Goal: Task Accomplishment & Management: Use online tool/utility

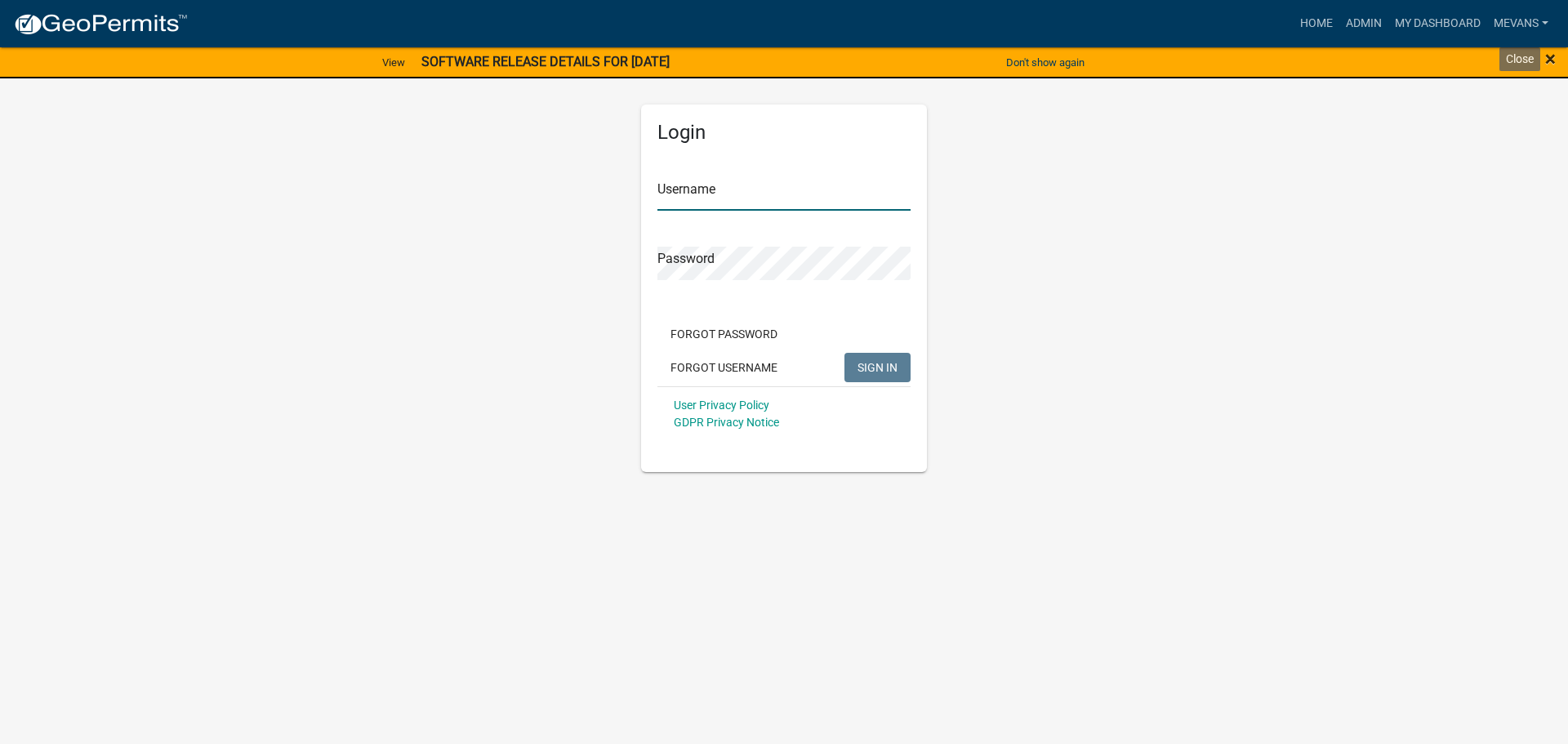
type input "Mevans"
click at [1552, 56] on span "×" at bounding box center [1550, 58] width 11 height 23
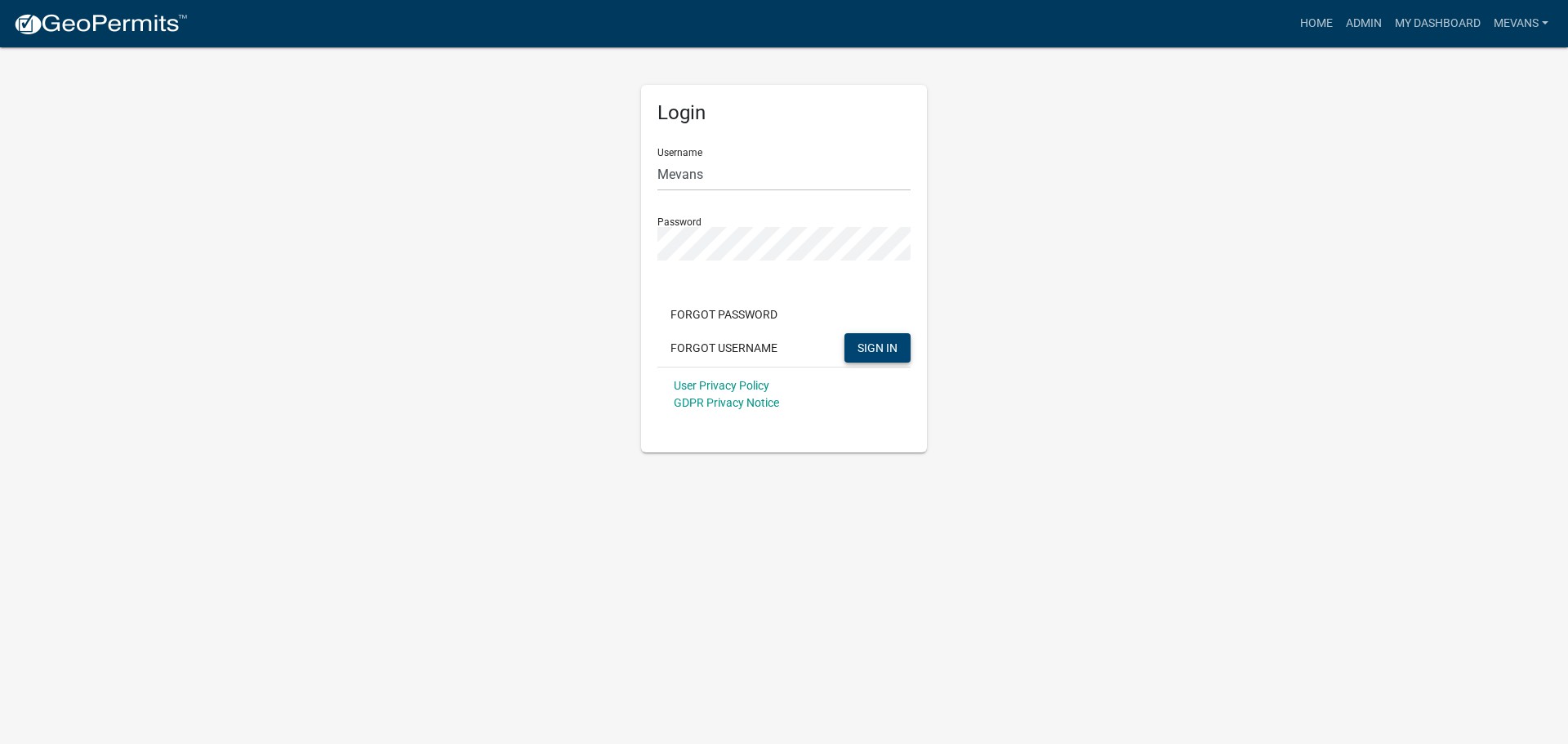
click at [879, 353] on span "SIGN IN" at bounding box center [878, 348] width 40 height 13
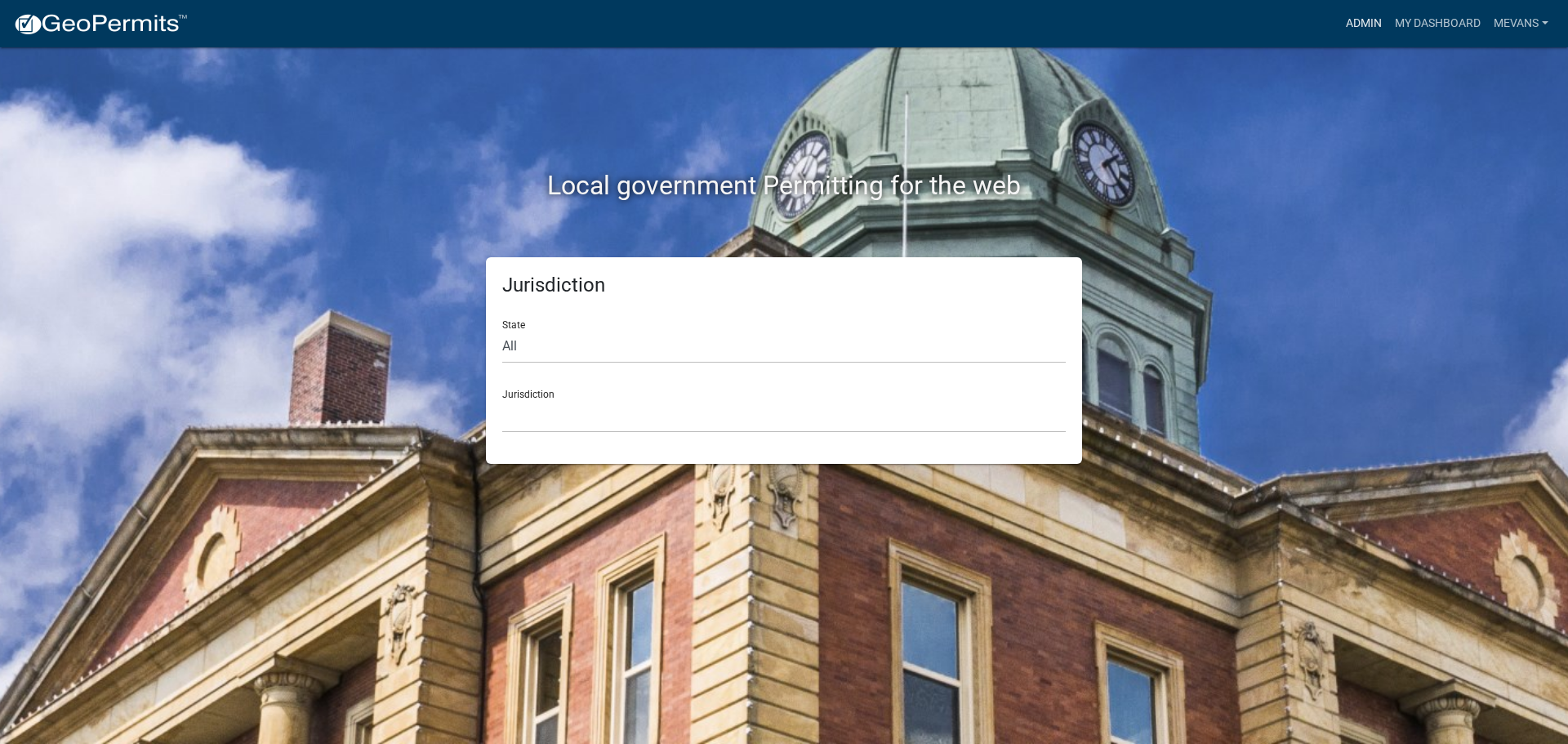
click at [1346, 19] on link "Admin" at bounding box center [1363, 24] width 49 height 31
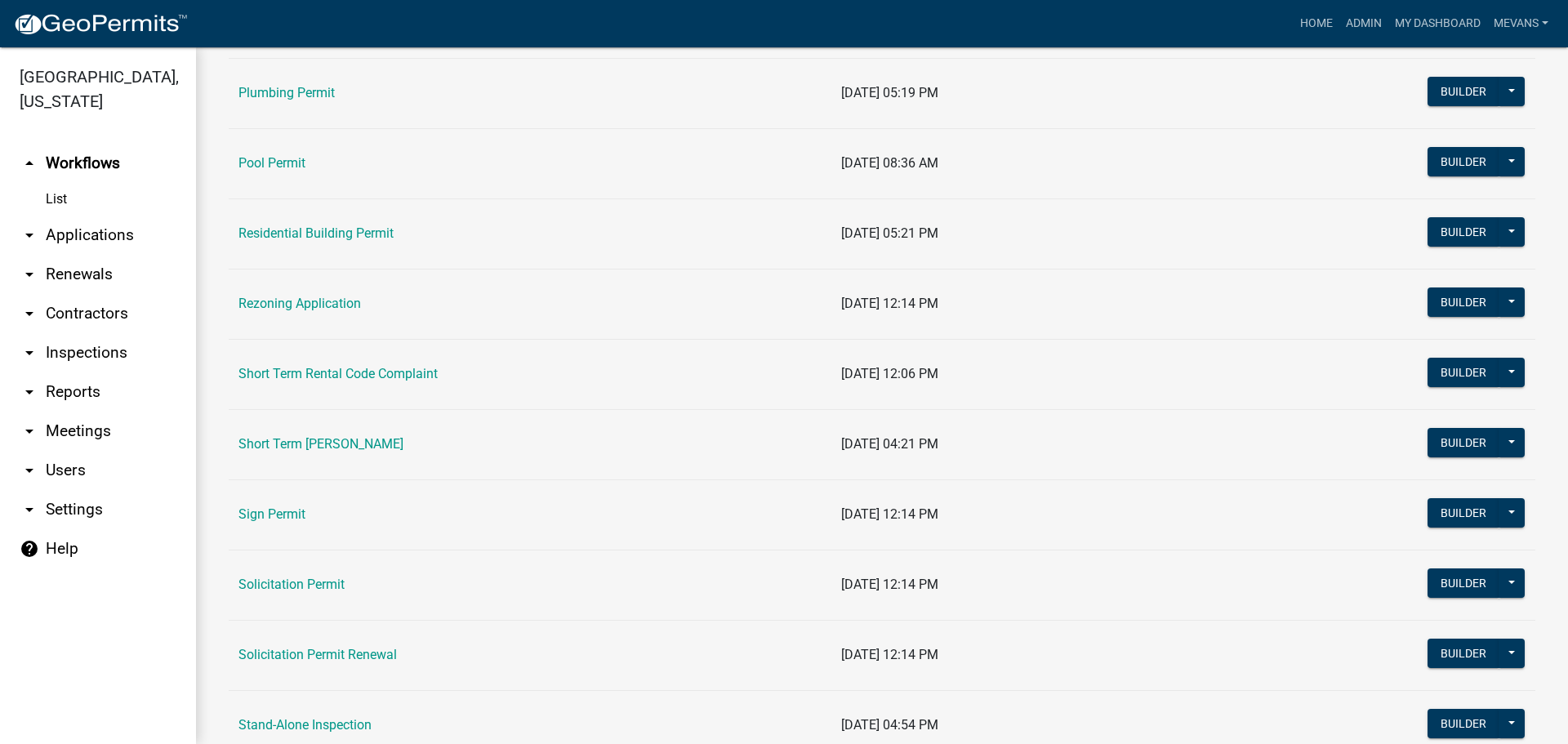
scroll to position [1960, 0]
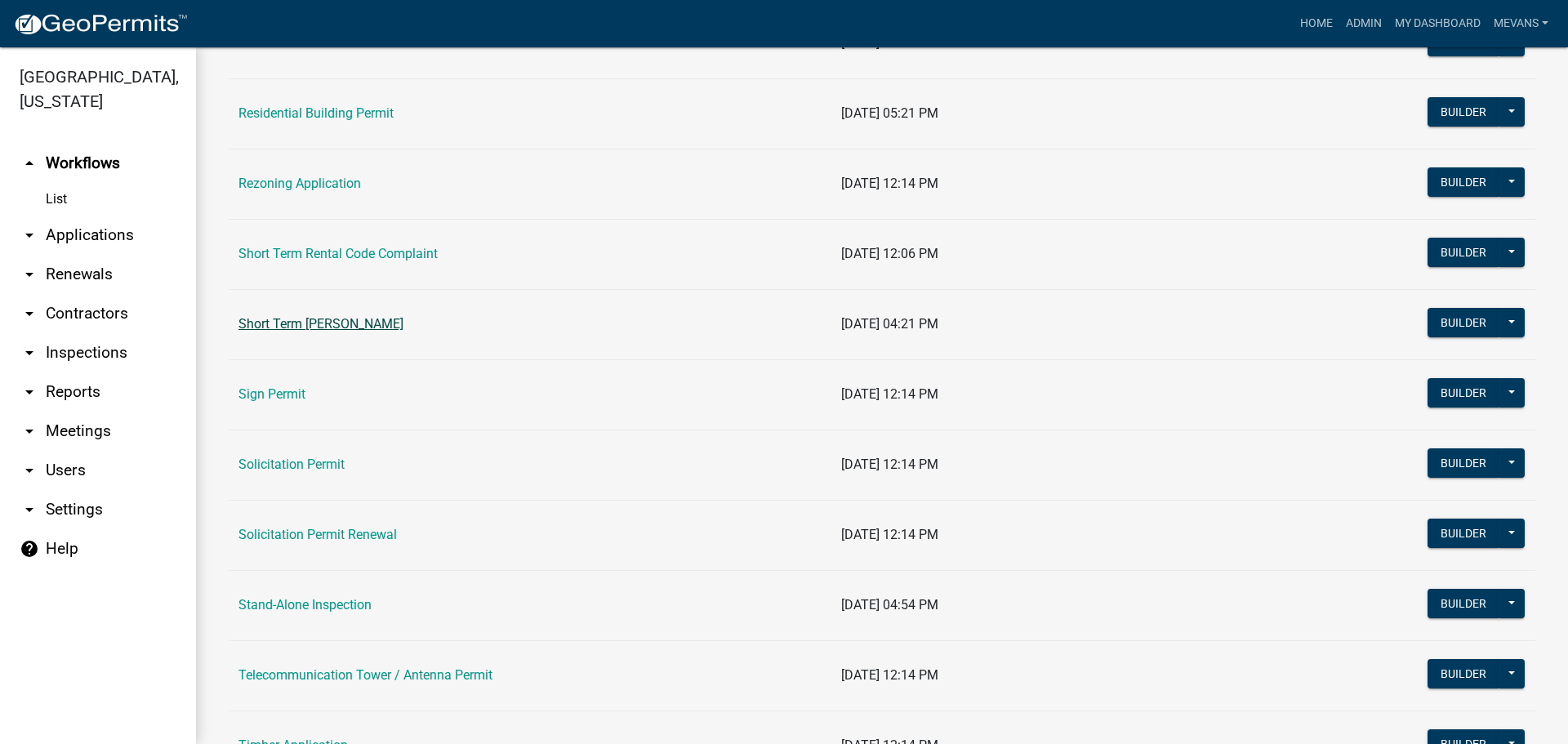
click at [382, 327] on link "Short Term [PERSON_NAME]" at bounding box center [321, 324] width 165 height 15
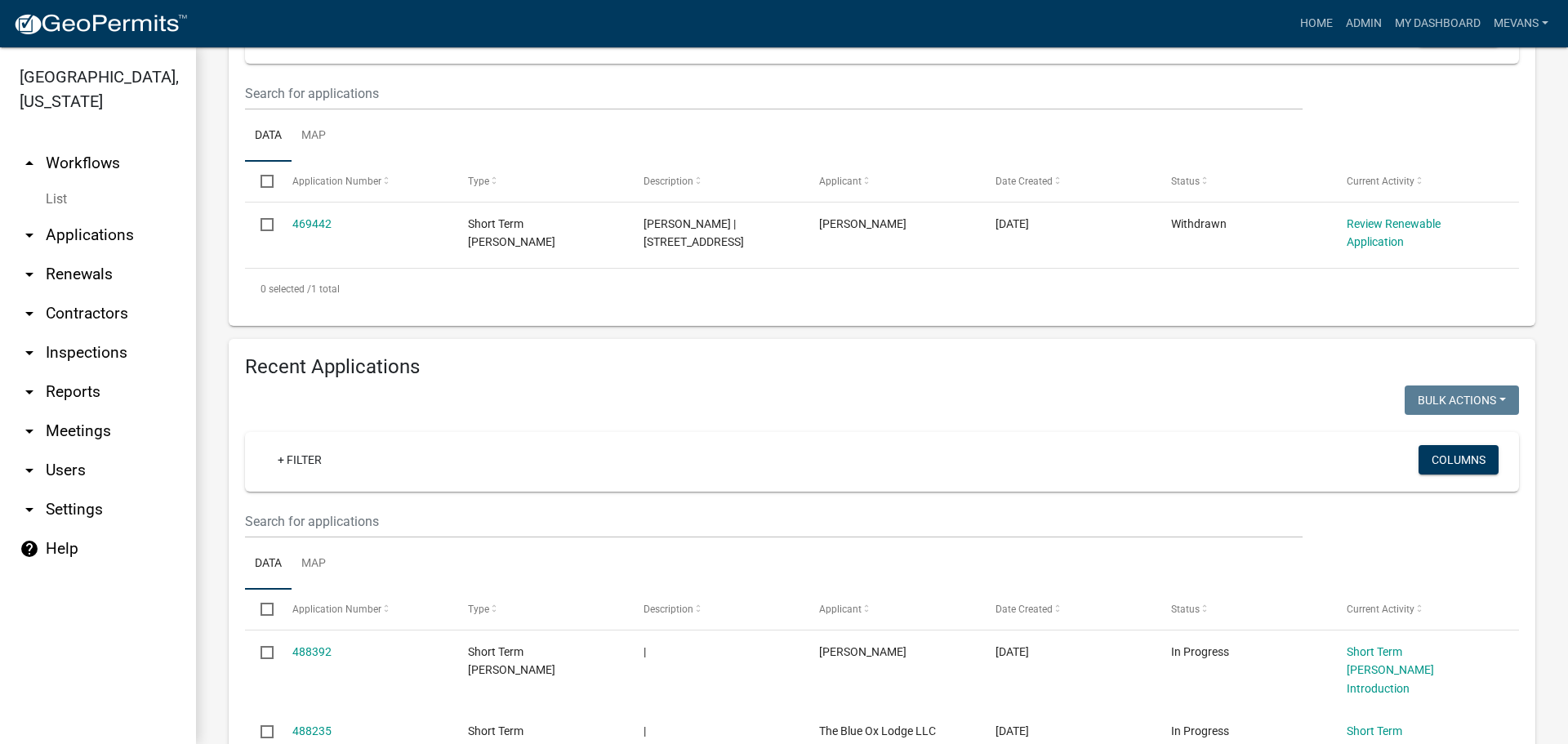
scroll to position [327, 0]
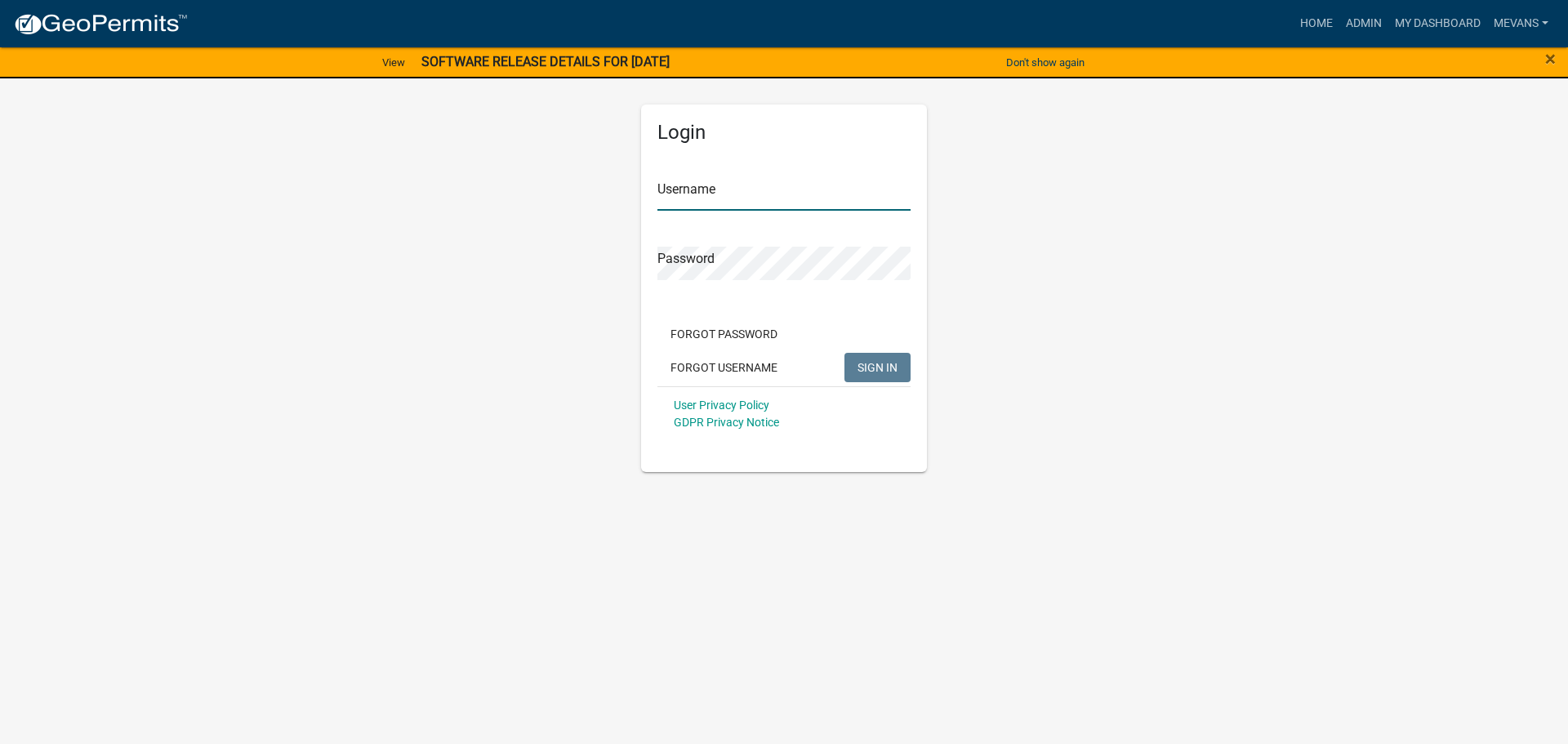
type input "Mevans"
click at [885, 357] on button "SIGN IN" at bounding box center [877, 368] width 66 height 30
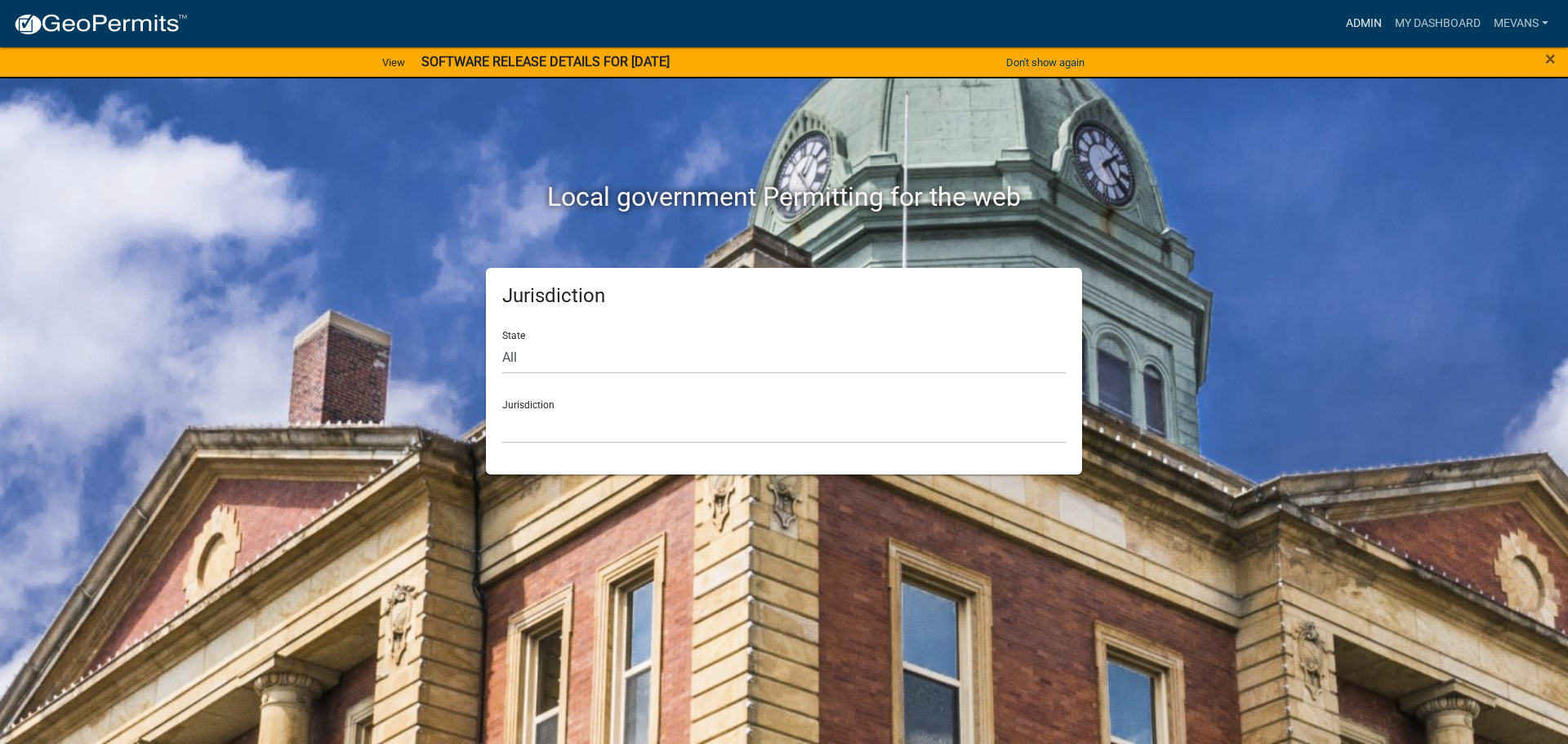
click at [1363, 20] on link "Admin" at bounding box center [1363, 24] width 49 height 31
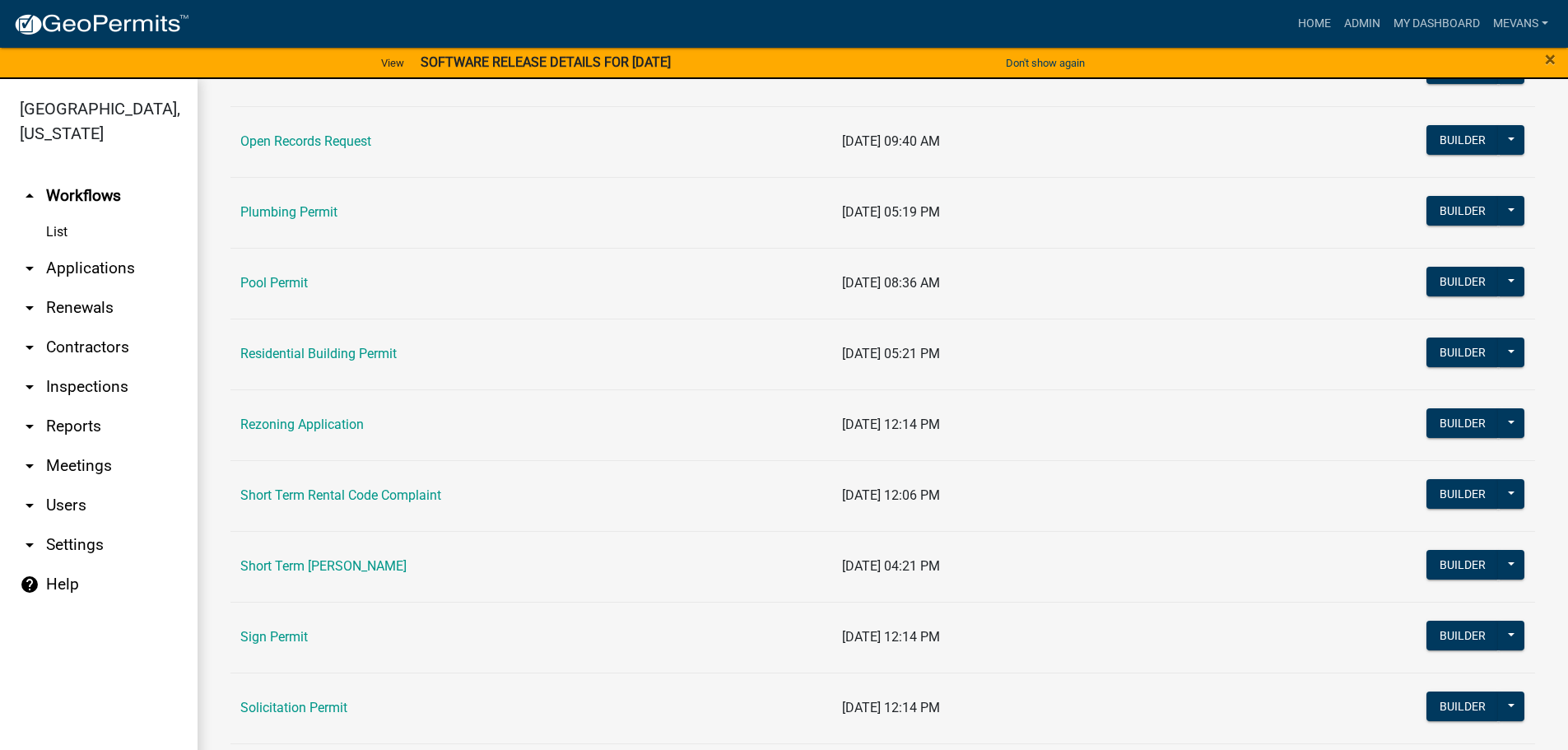
scroll to position [1812, 0]
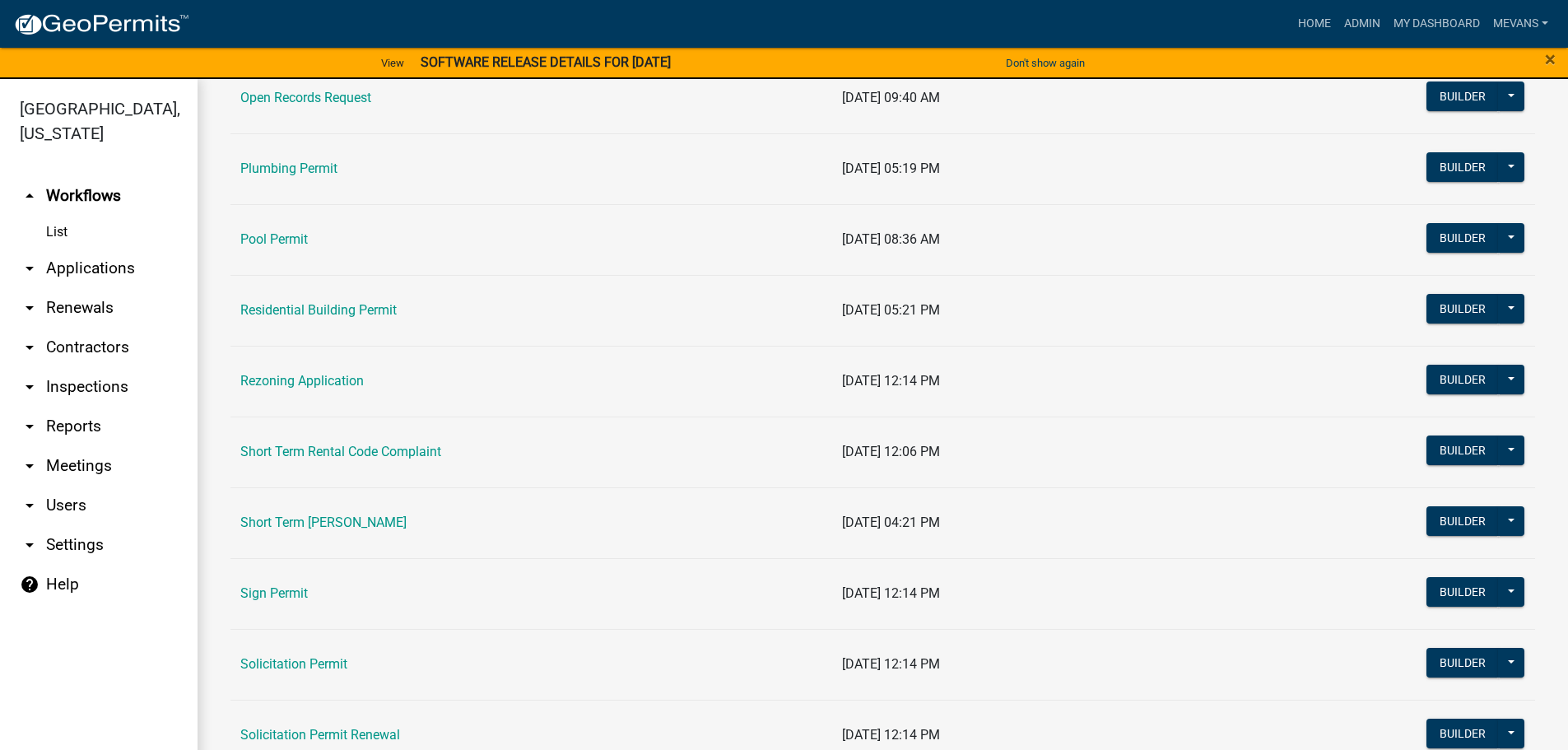
click at [357, 513] on td "Short Term [PERSON_NAME]" at bounding box center [532, 522] width 602 height 70
click at [340, 515] on link "Short Term [PERSON_NAME]" at bounding box center [323, 522] width 166 height 15
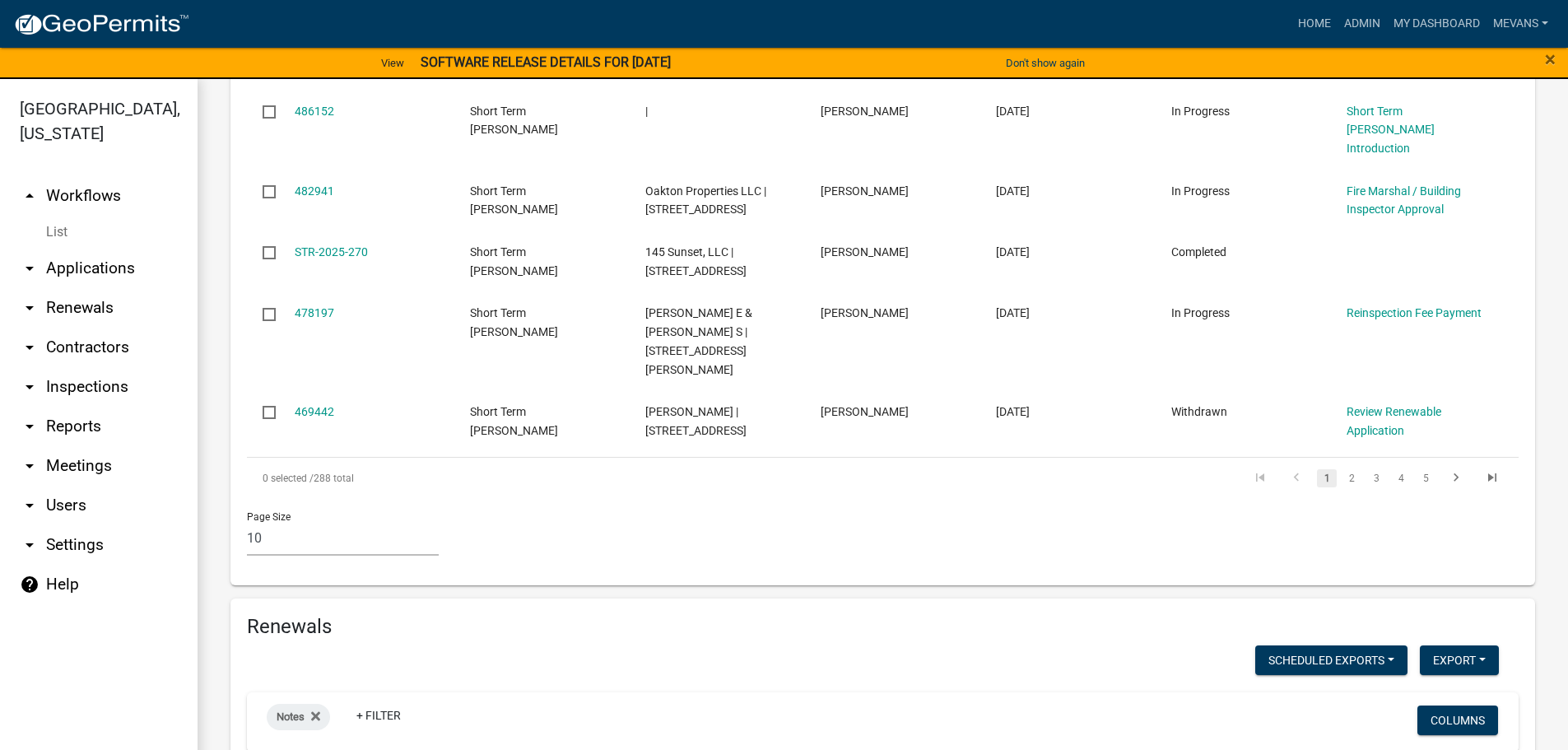
scroll to position [1318, 0]
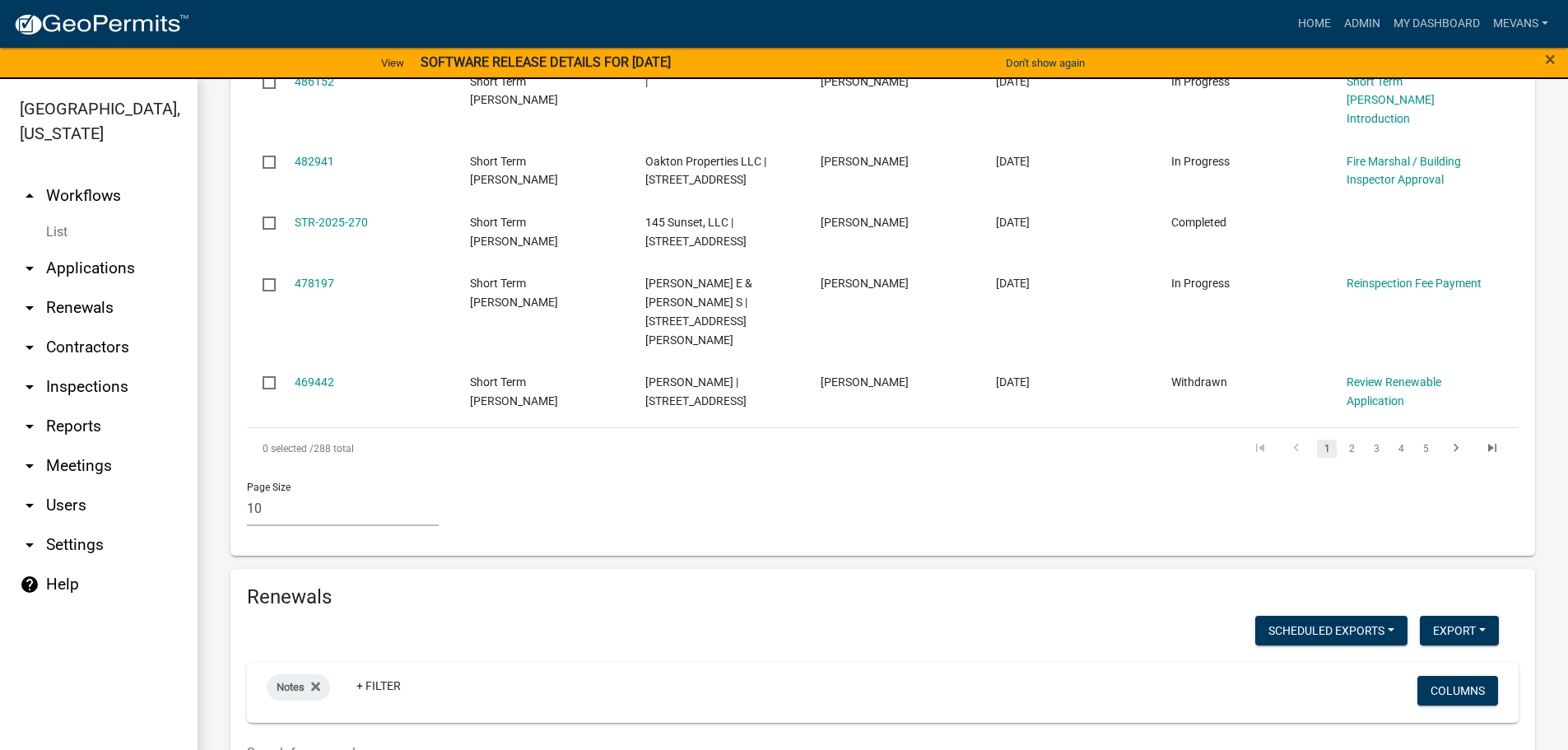
click at [353, 736] on input "text" at bounding box center [775, 753] width 1056 height 34
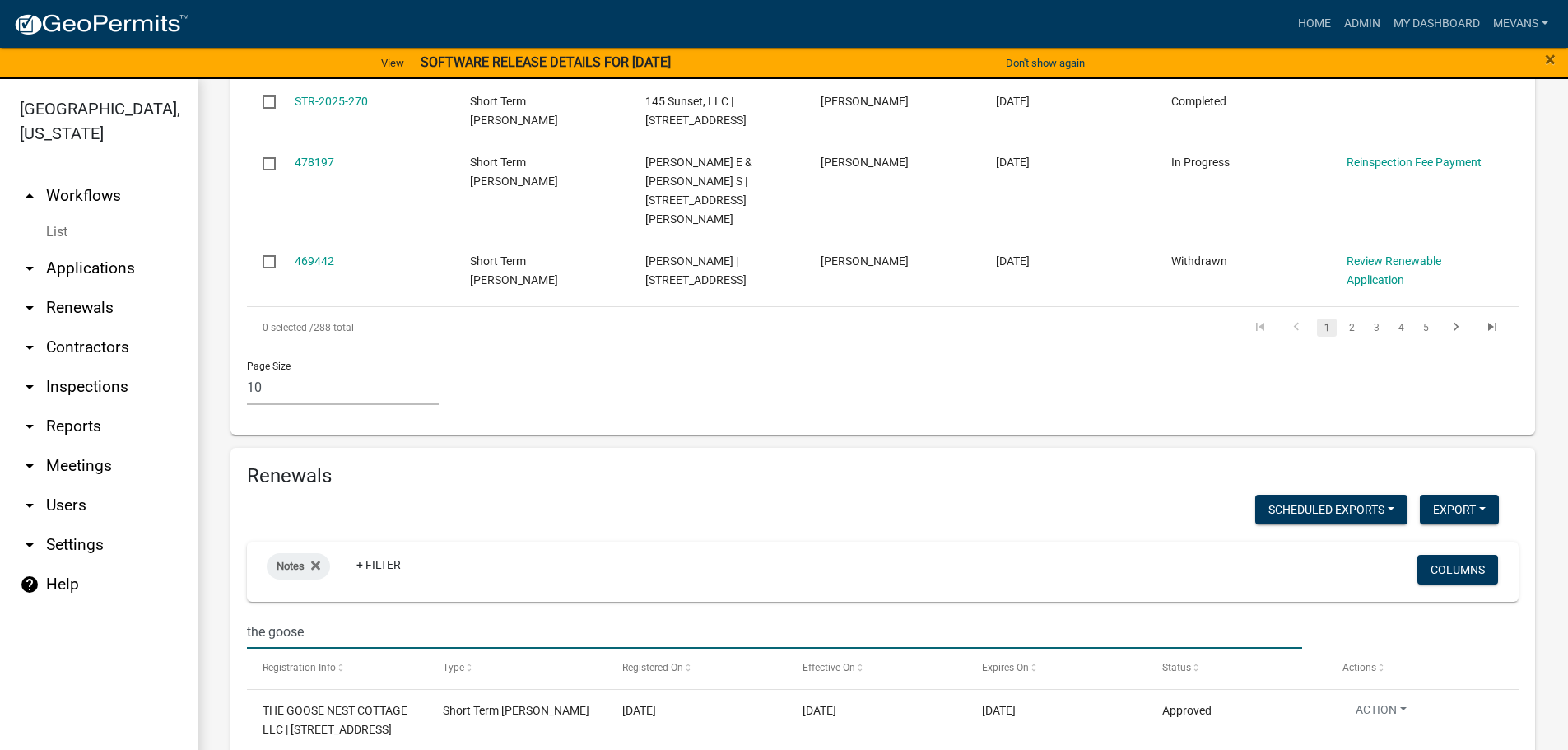
scroll to position [1441, 0]
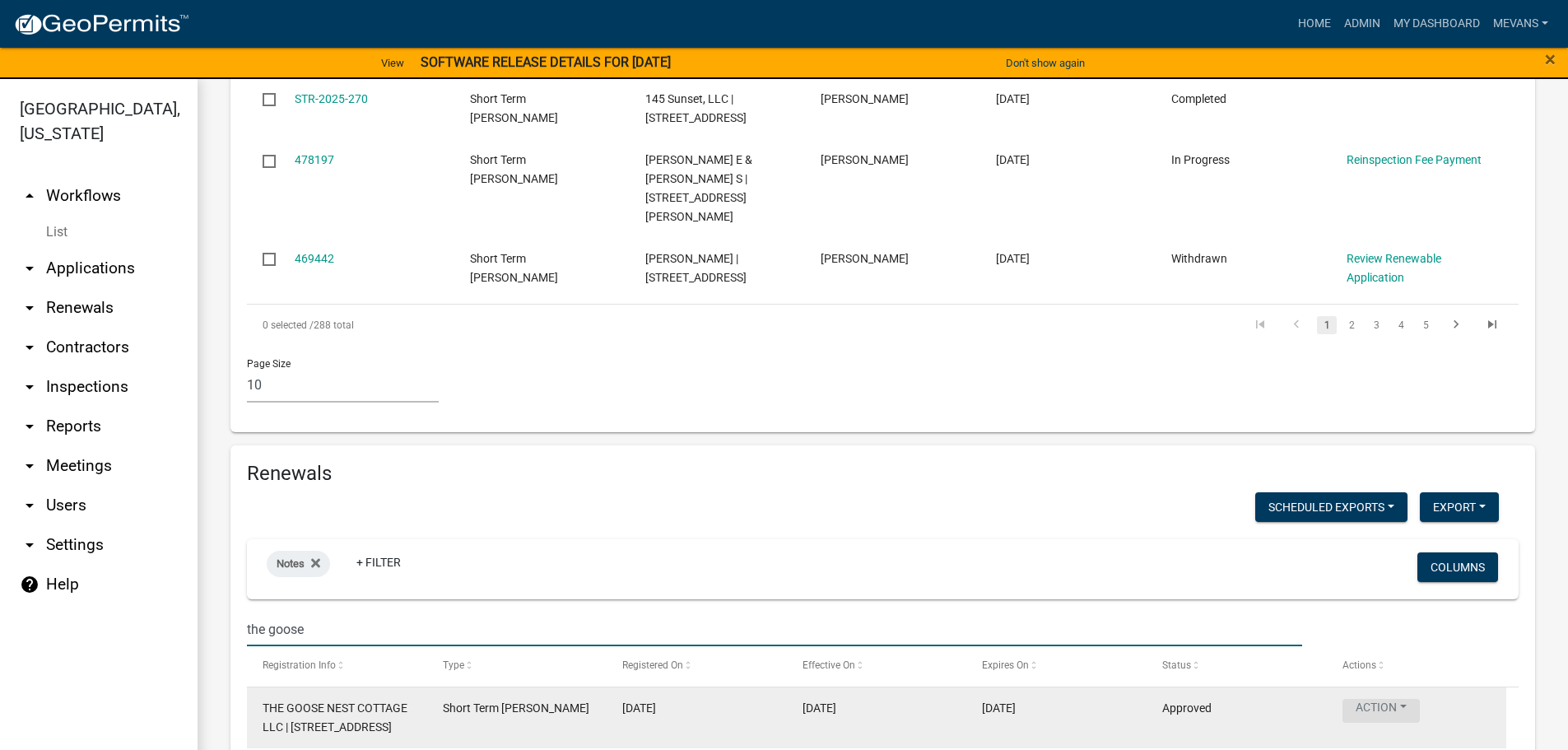
type input "the goose"
click at [1385, 699] on button "Action" at bounding box center [1381, 710] width 77 height 24
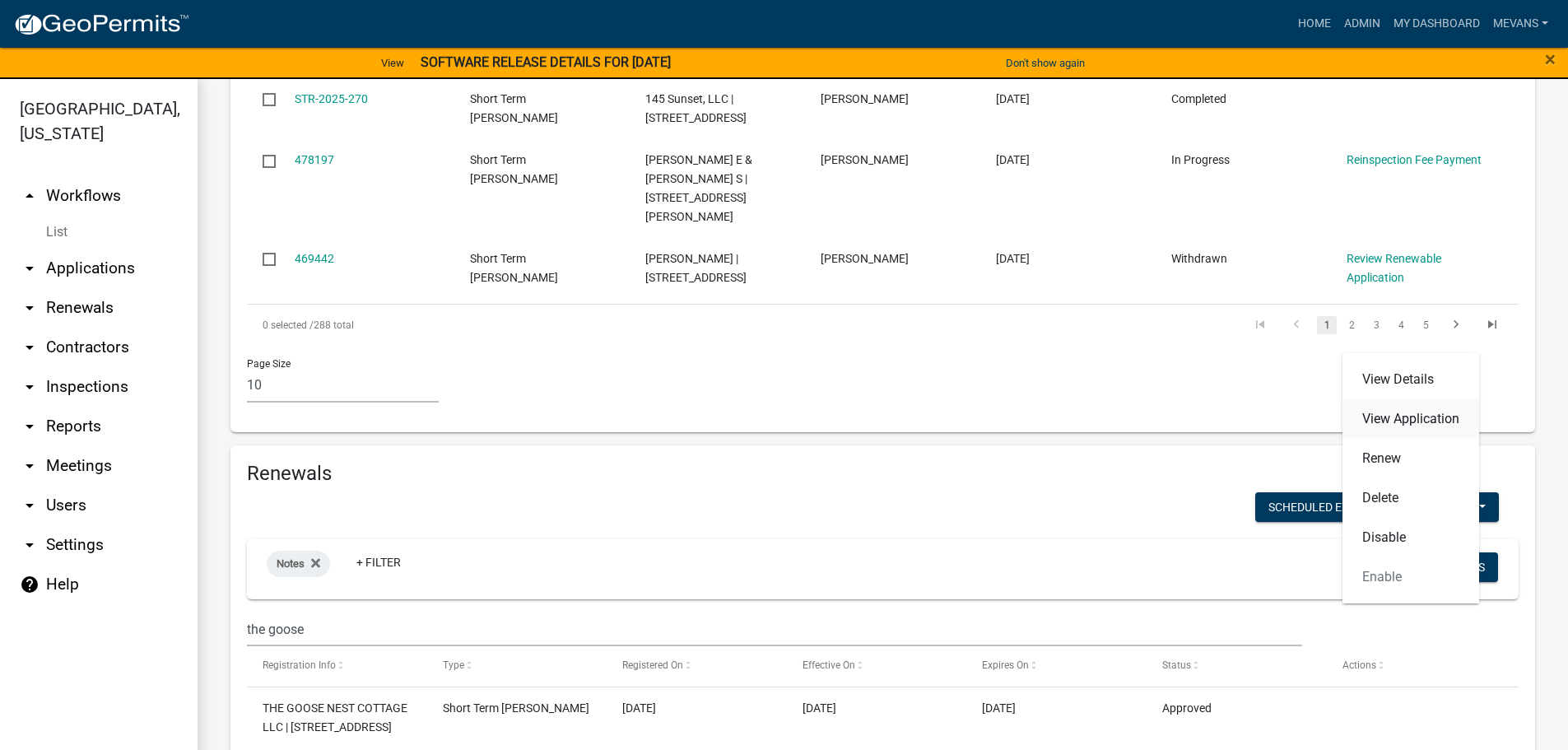
click at [1376, 404] on link "View Application" at bounding box center [1411, 419] width 137 height 40
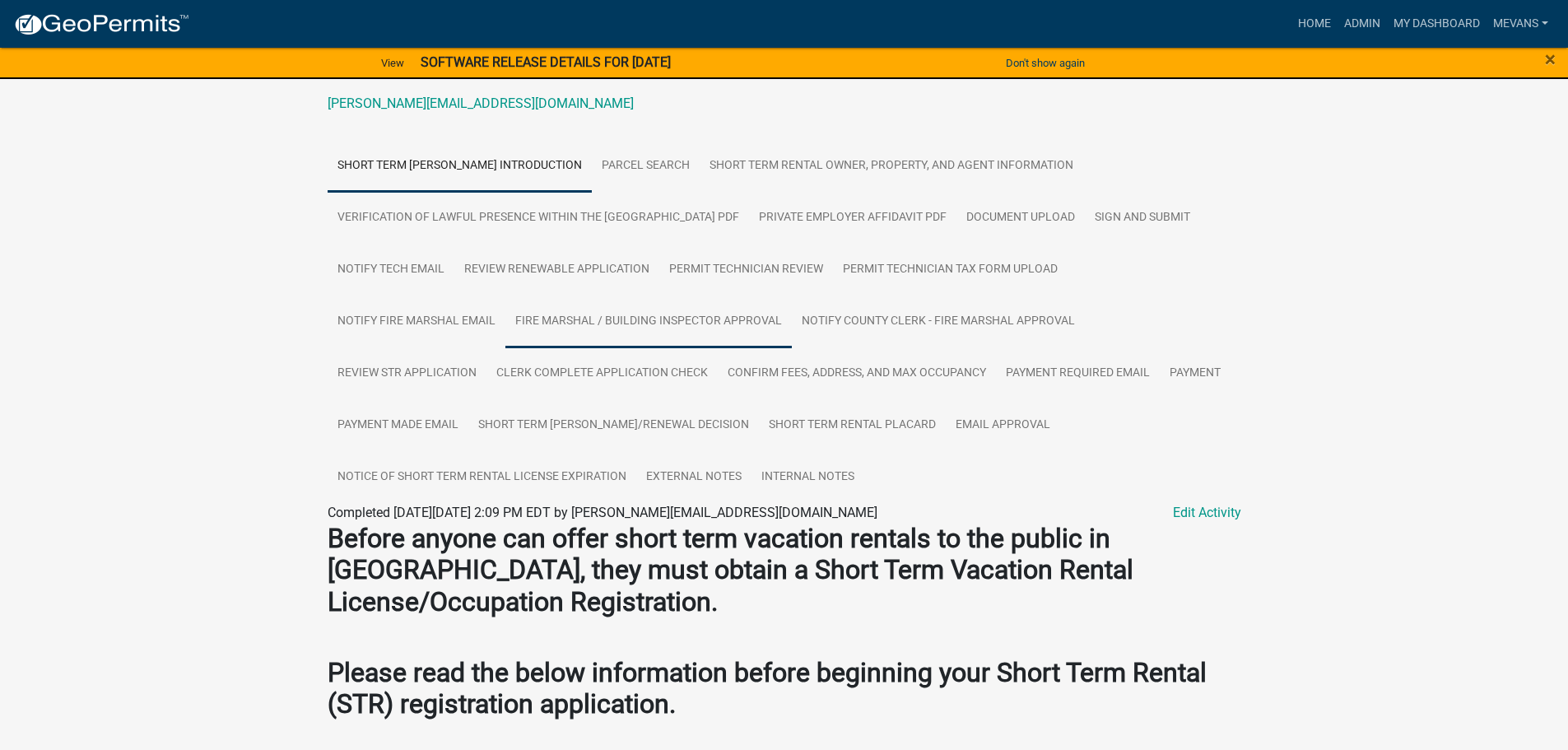
scroll to position [82, 0]
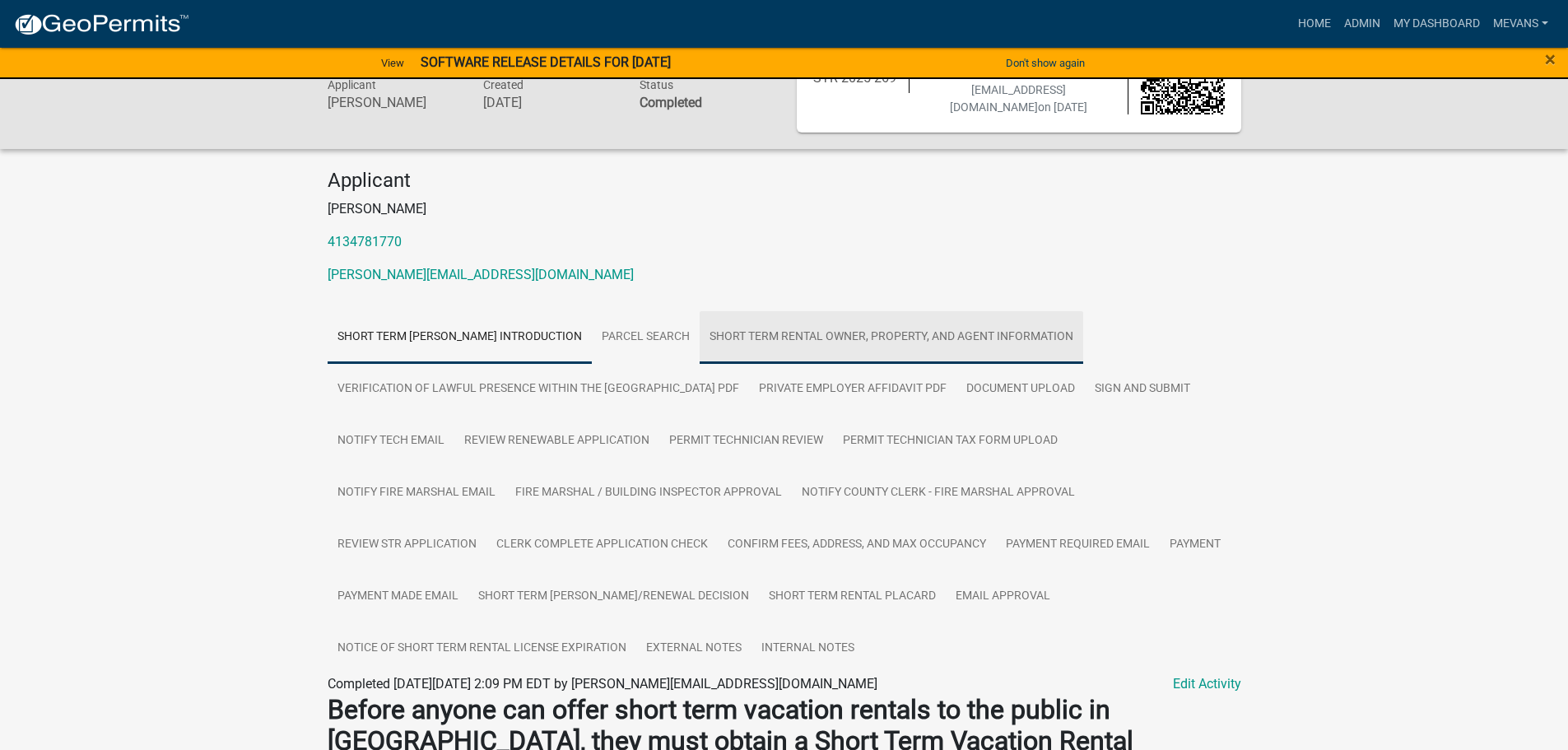
click at [775, 335] on link "Short Term Rental Owner, Property, and Agent Information" at bounding box center [892, 337] width 384 height 53
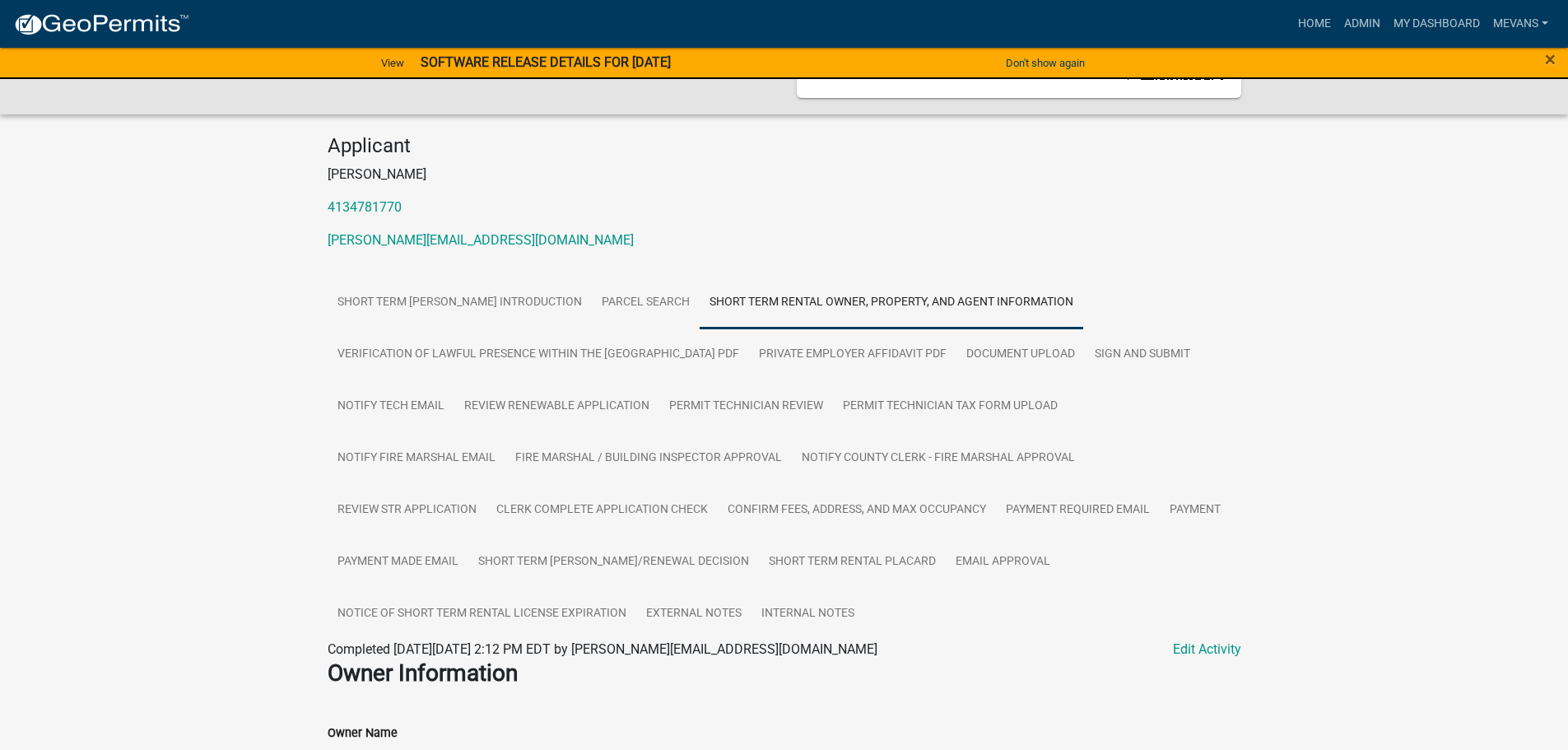
scroll to position [0, 0]
